Goal: Use online tool/utility: Utilize a website feature to perform a specific function

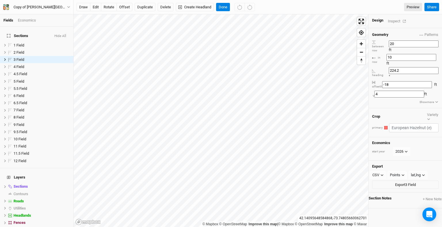
click at [436, 100] on button "Show more" at bounding box center [428, 102] width 19 height 5
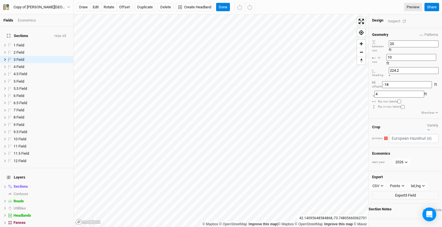
click at [436, 111] on icon "button" at bounding box center [436, 112] width 3 height 3
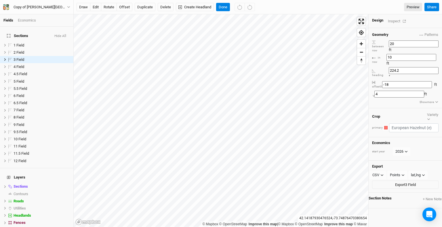
click at [396, 23] on div "Inspect" at bounding box center [398, 21] width 20 height 7
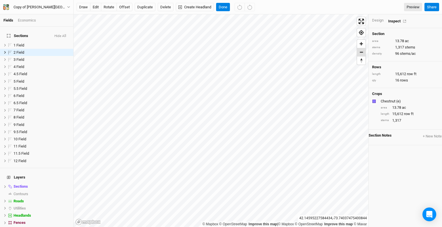
click at [364, 52] on span "Zoom out" at bounding box center [361, 52] width 8 height 8
click at [362, 45] on span "Zoom in" at bounding box center [361, 44] width 8 height 8
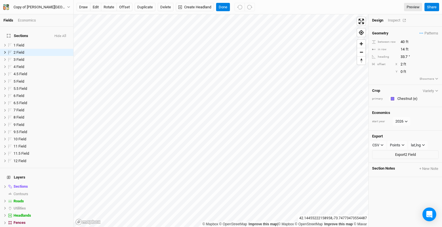
click at [393, 19] on div "Inspect" at bounding box center [398, 20] width 20 height 5
